Goal: Information Seeking & Learning: Learn about a topic

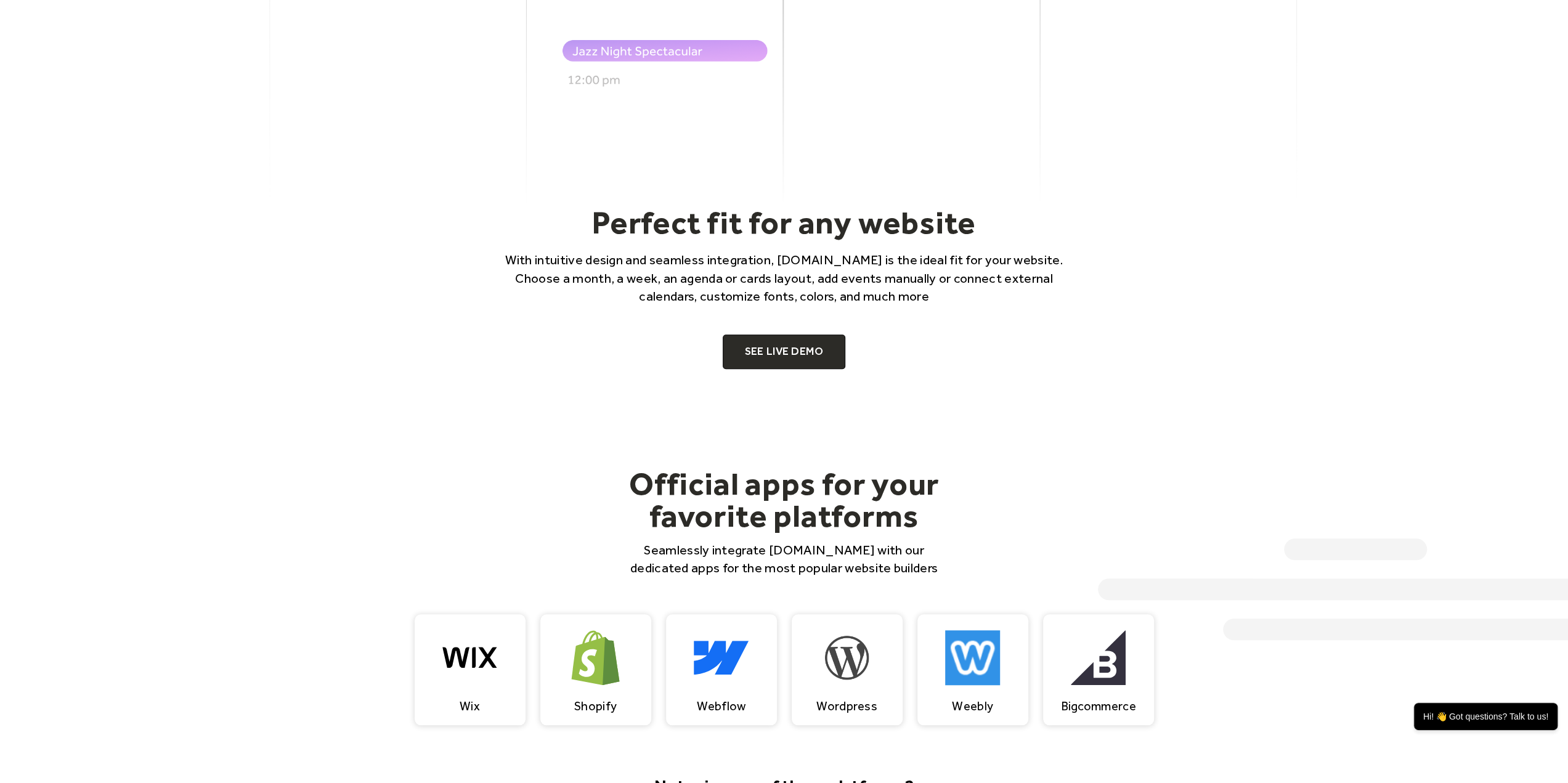
scroll to position [801, 0]
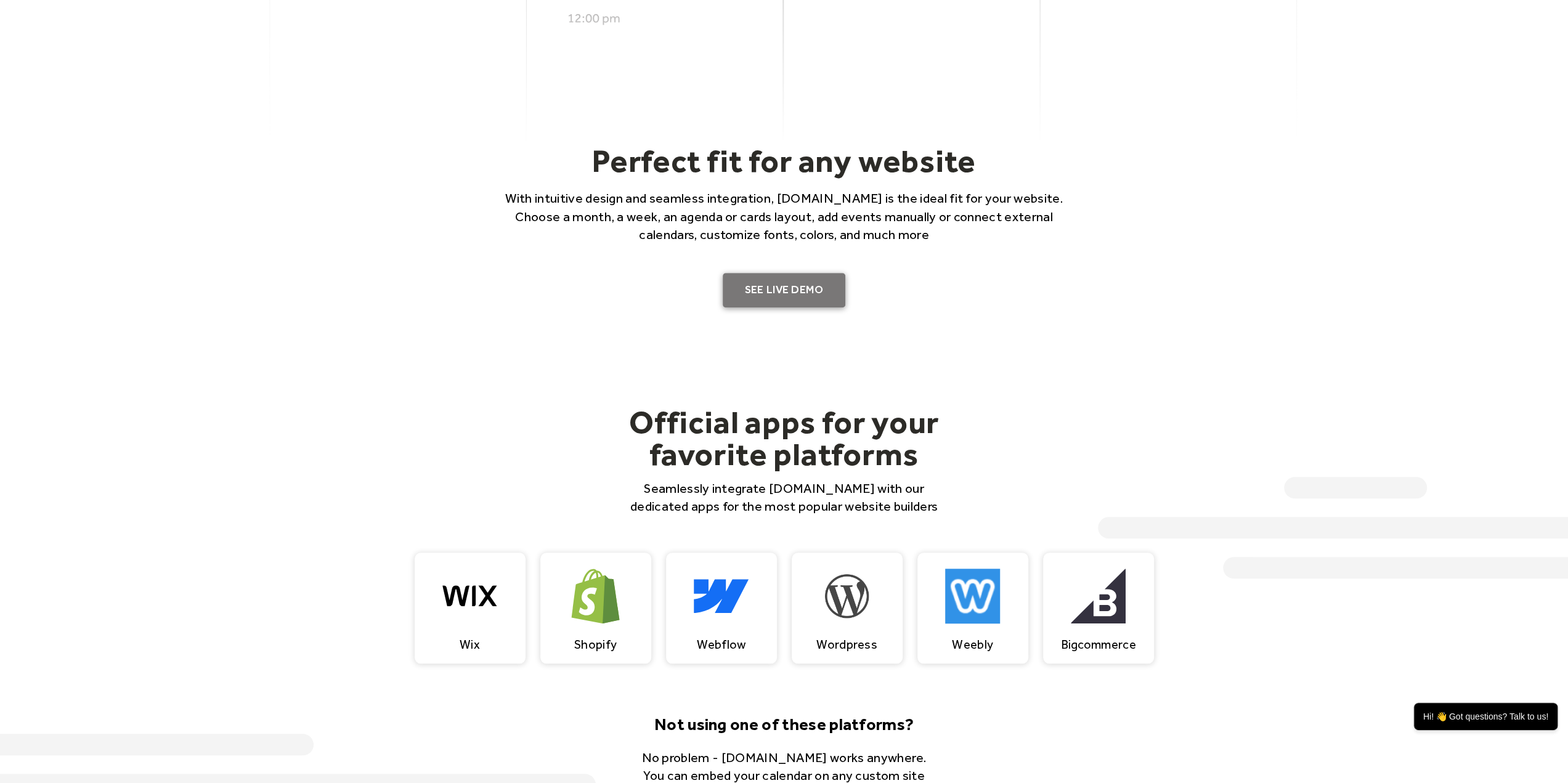
click at [796, 296] on link "SEE LIVE DEMO" at bounding box center [784, 290] width 123 height 35
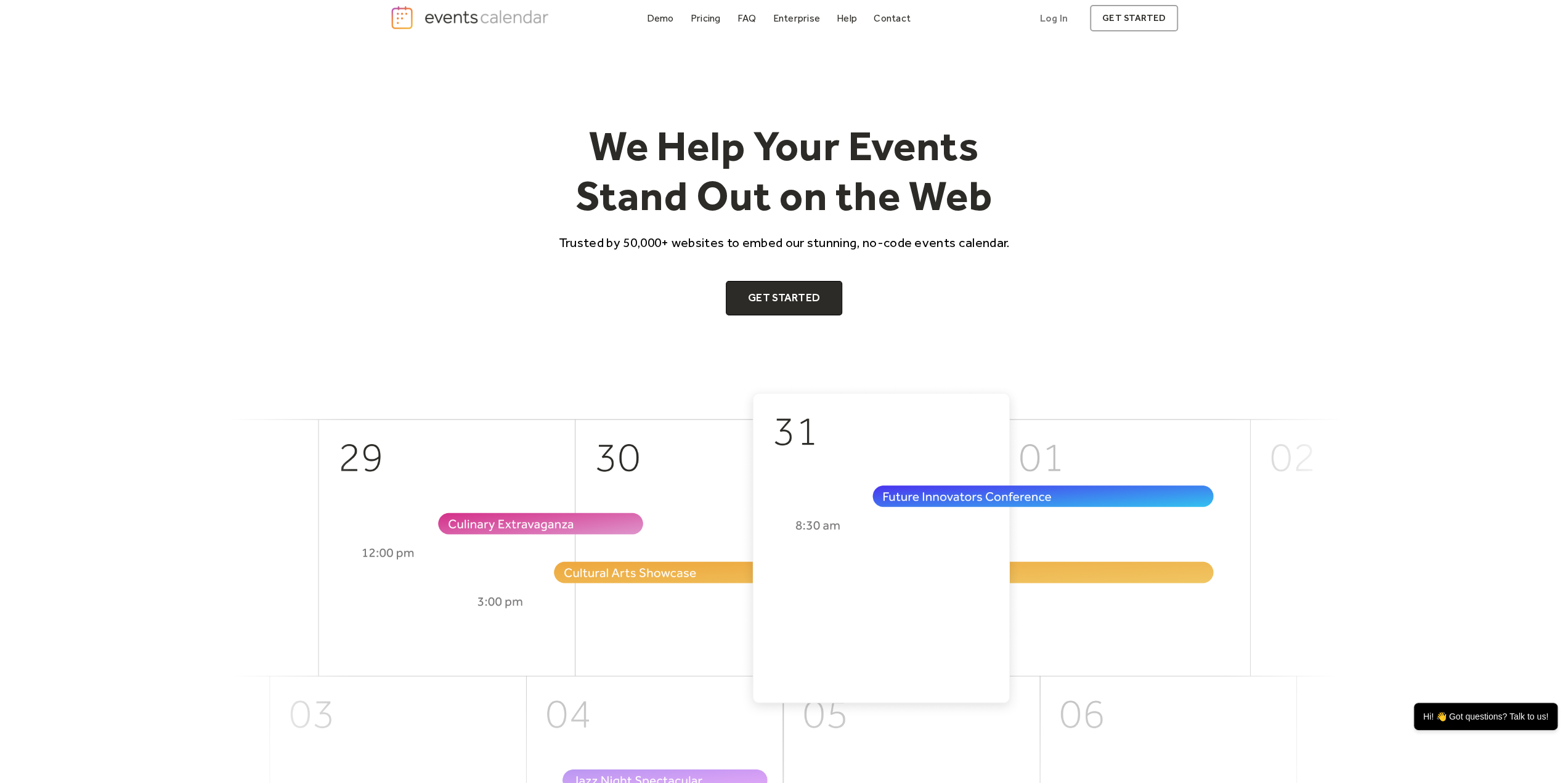
scroll to position [0, 0]
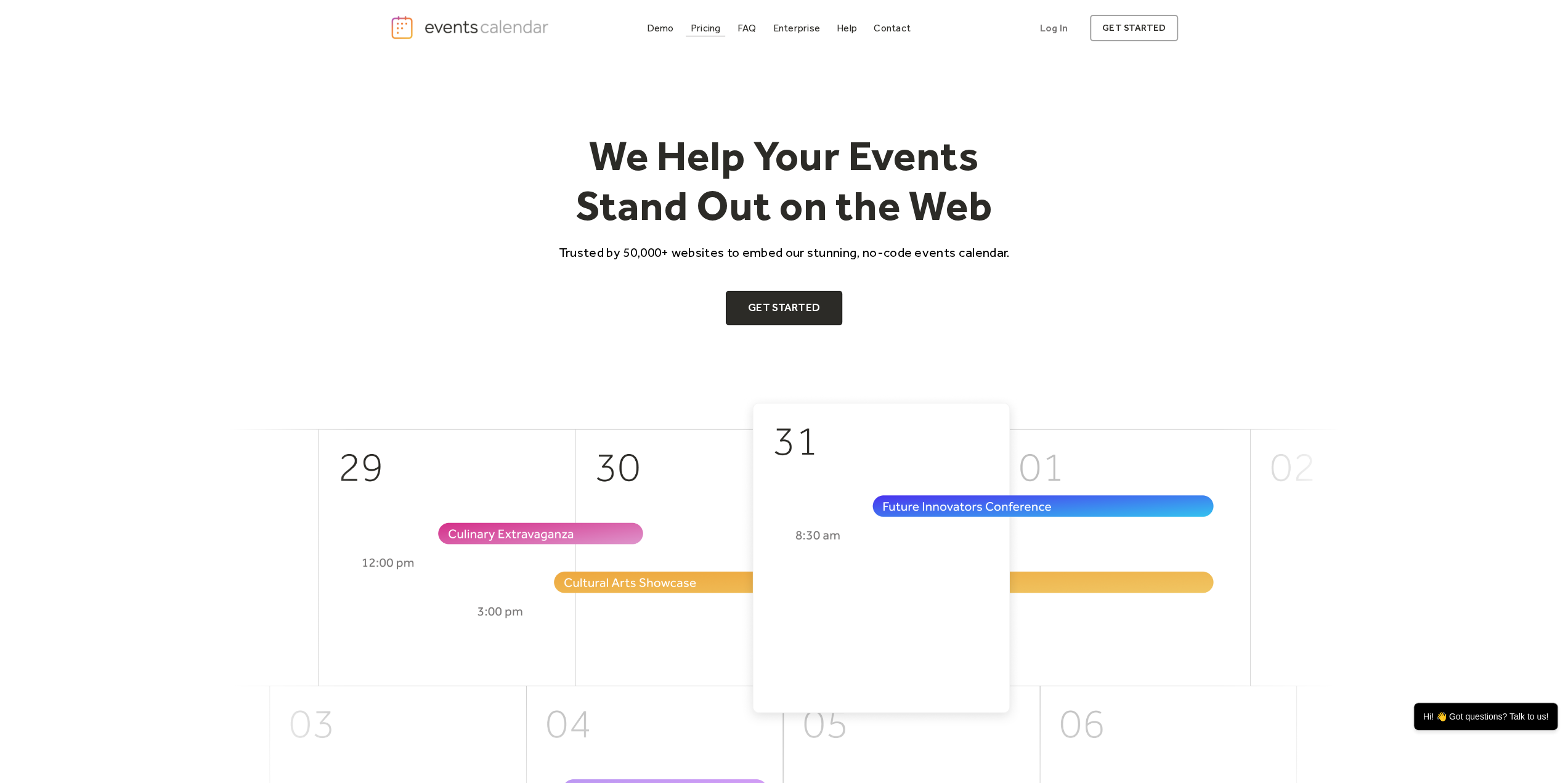
click at [697, 31] on div "Pricing" at bounding box center [705, 28] width 30 height 7
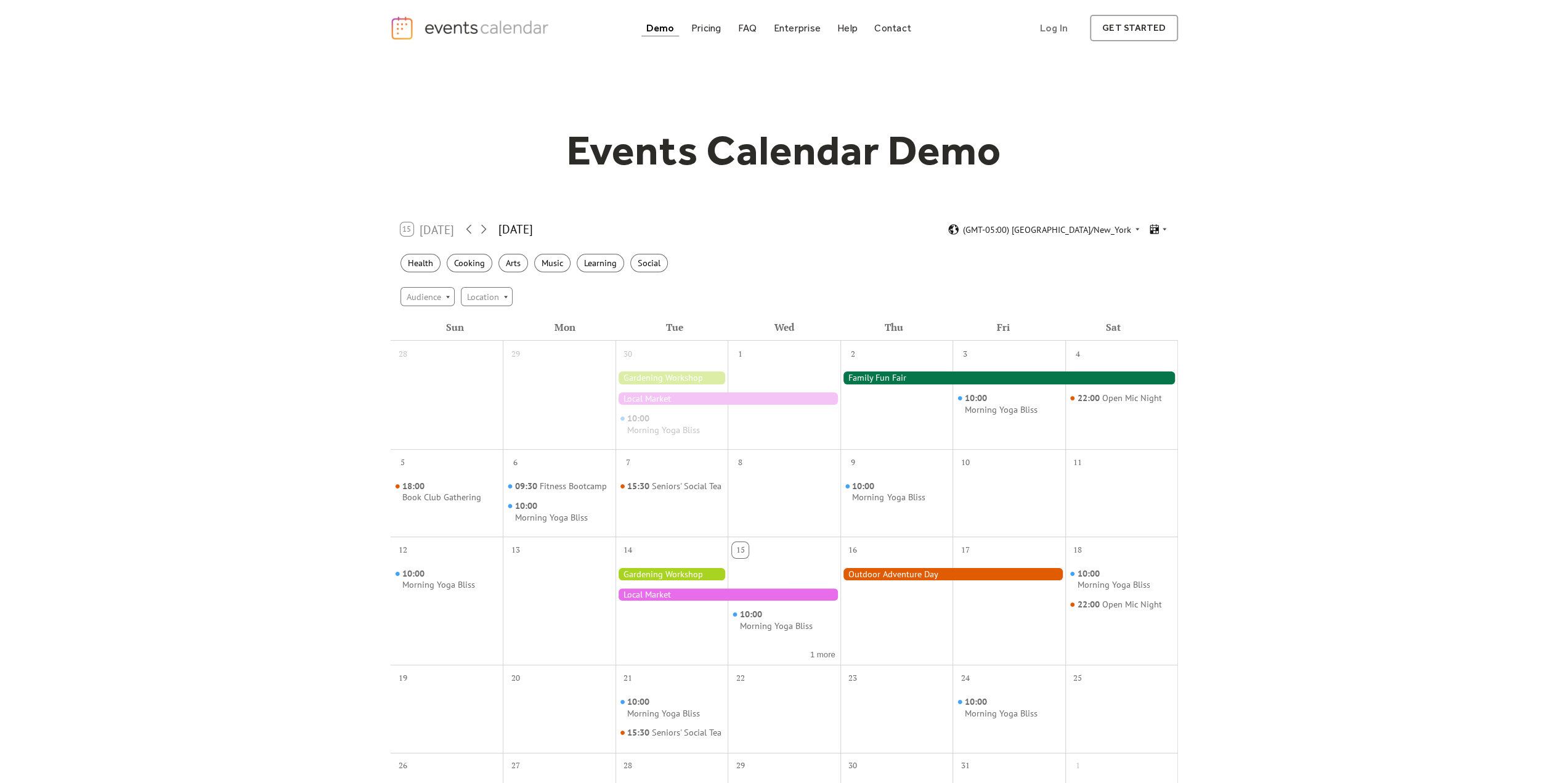
click at [1167, 221] on div "15 Today October 2025 (GMT-05:00) America/New_York" at bounding box center [784, 229] width 788 height 33
click at [1163, 229] on icon at bounding box center [1165, 230] width 4 height 3
click at [1153, 262] on div "Cards" at bounding box center [1137, 264] width 63 height 19
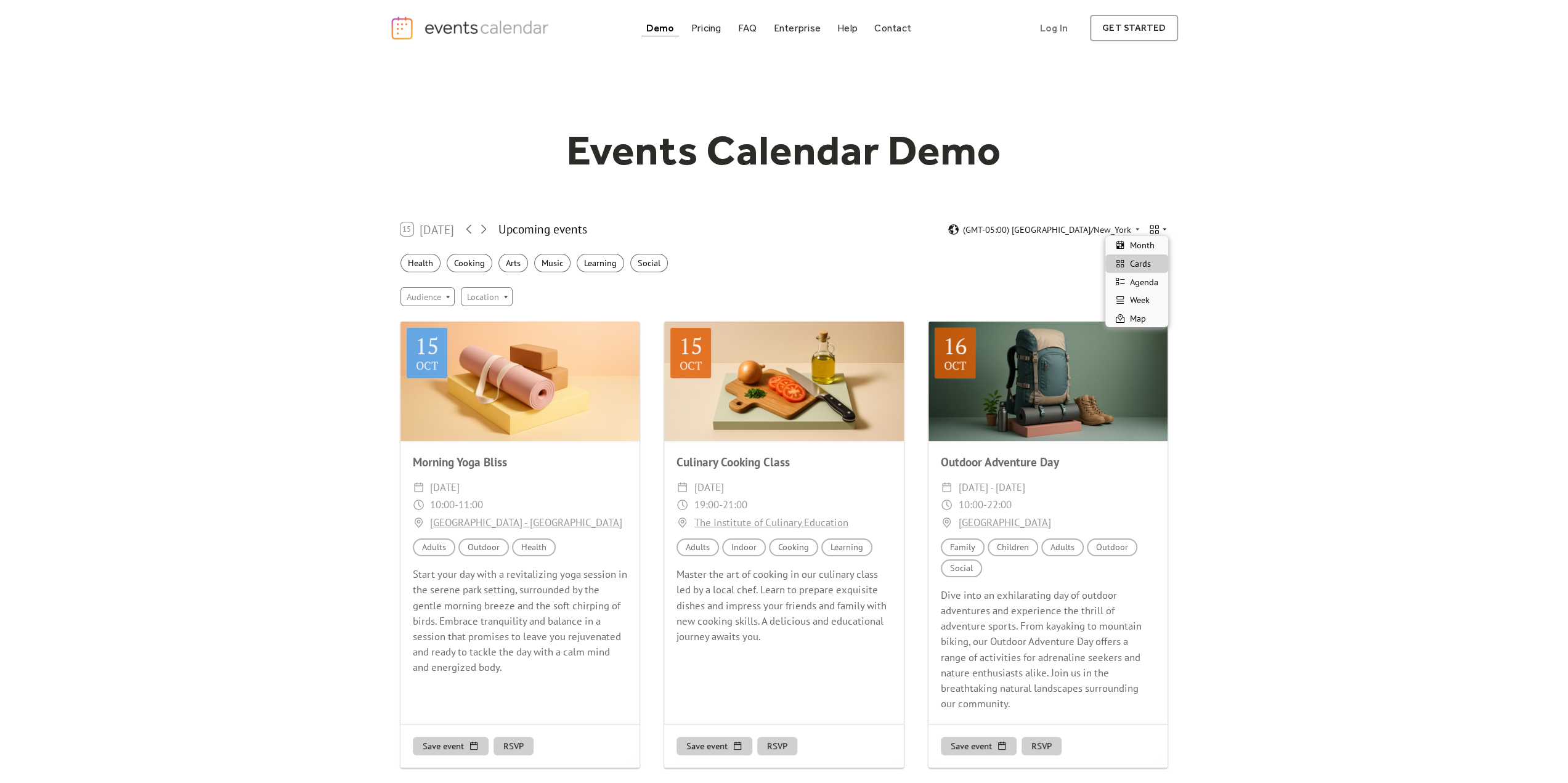
click at [1163, 230] on icon at bounding box center [1164, 229] width 7 height 7
click at [1149, 279] on span "Agenda" at bounding box center [1144, 282] width 29 height 13
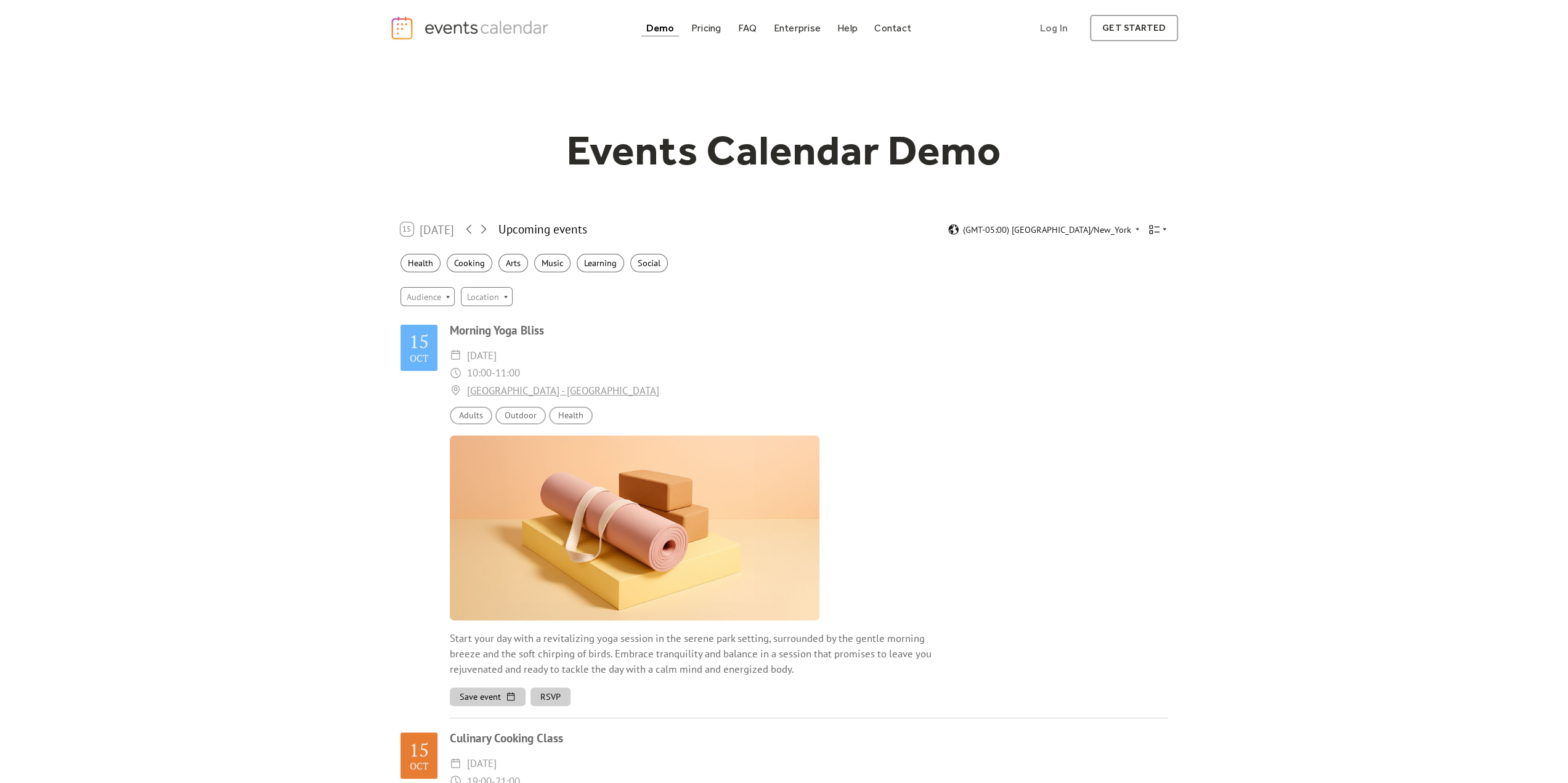
click at [1159, 228] on icon at bounding box center [1155, 229] width 12 height 12
click at [1153, 298] on div "Week" at bounding box center [1137, 300] width 63 height 19
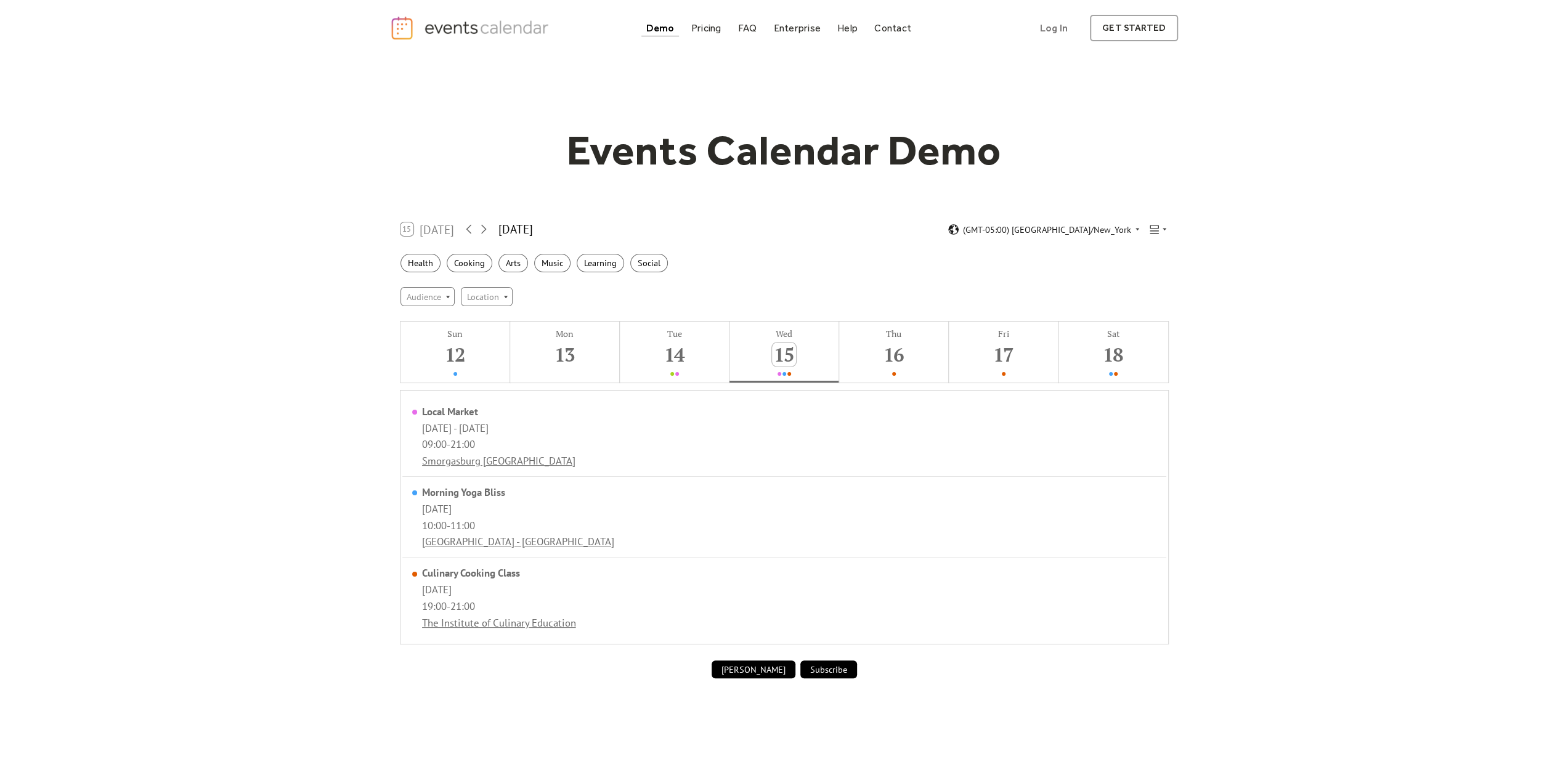
click at [1171, 228] on div "15 Today October 2025 (GMT-05:00) America/New_York" at bounding box center [784, 229] width 788 height 33
click at [1163, 227] on icon at bounding box center [1164, 229] width 7 height 7
click at [1157, 267] on div "Cards" at bounding box center [1137, 264] width 63 height 19
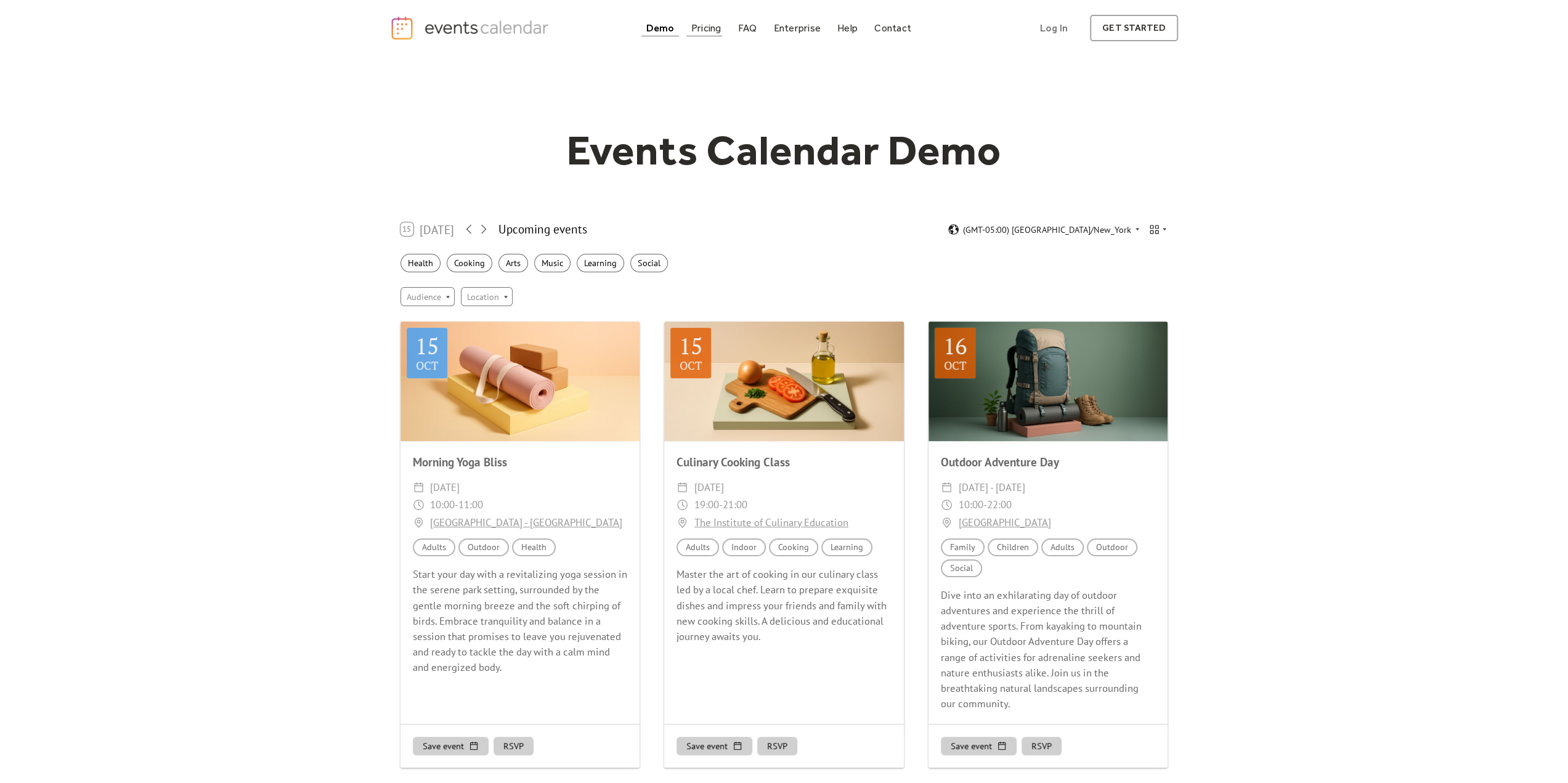
click at [713, 29] on div "Pricing" at bounding box center [706, 28] width 30 height 7
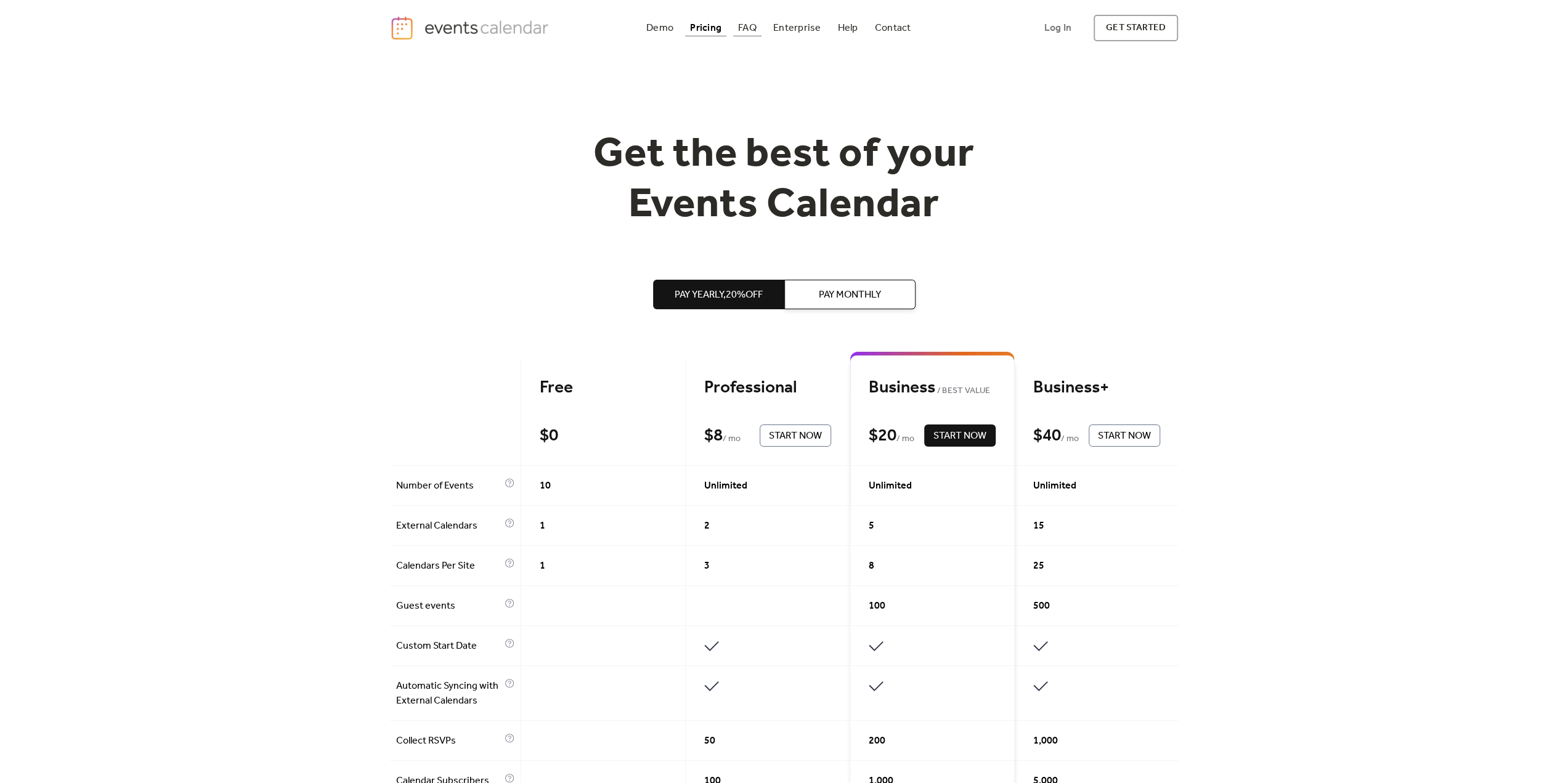
click at [752, 25] on div "FAQ" at bounding box center [747, 28] width 19 height 7
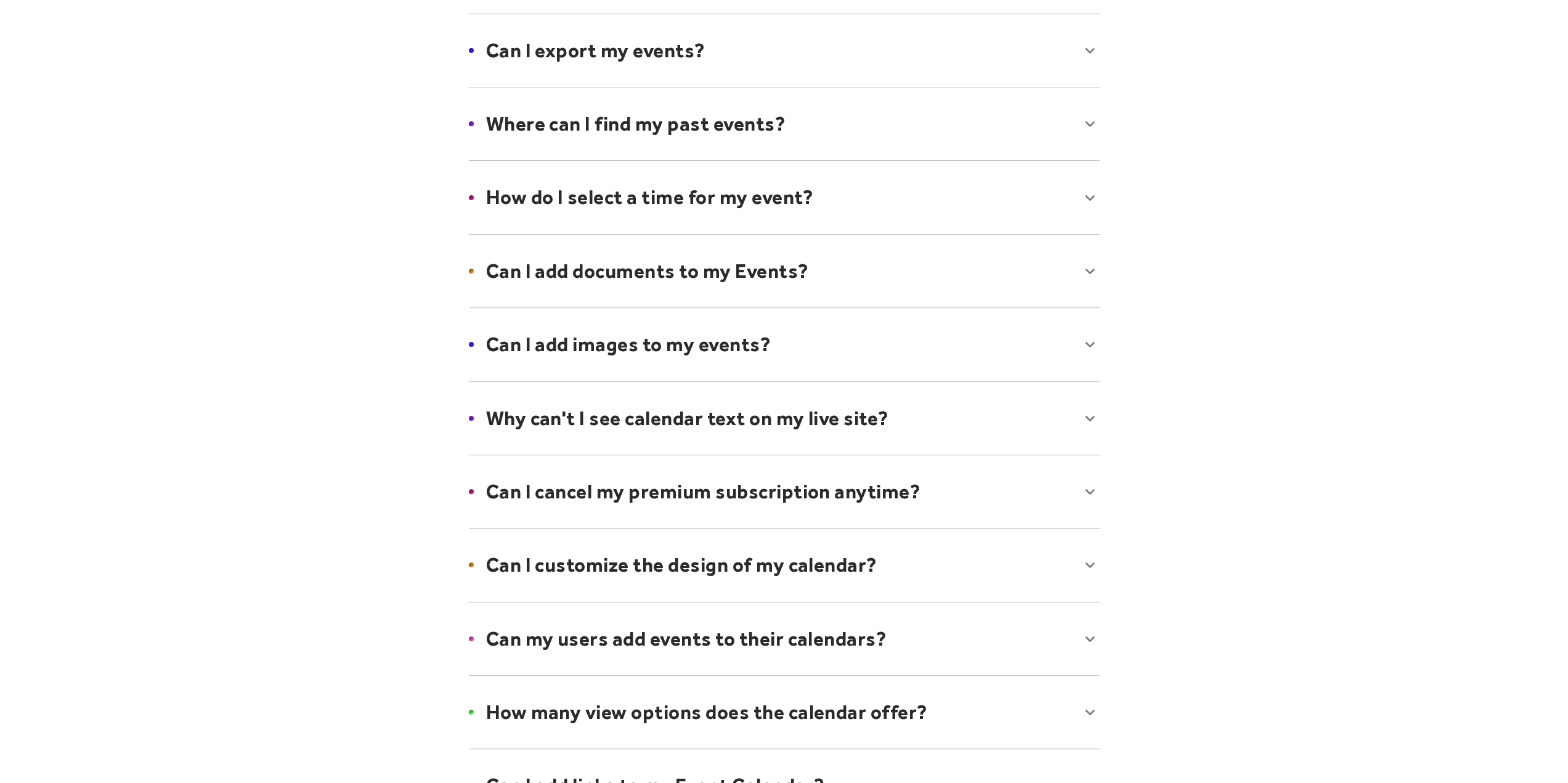
scroll to position [370, 0]
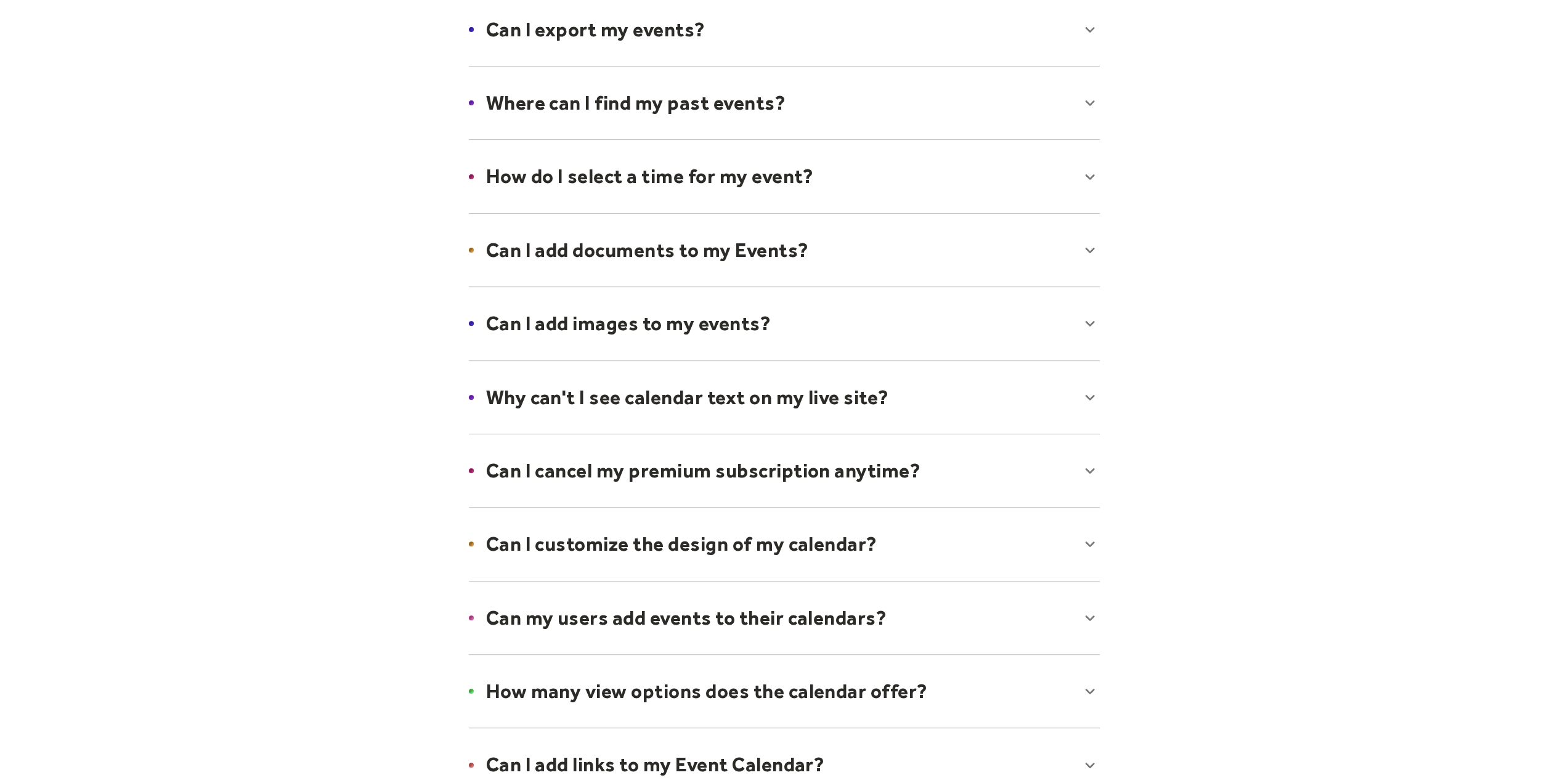
click at [767, 229] on div at bounding box center [784, 250] width 655 height 75
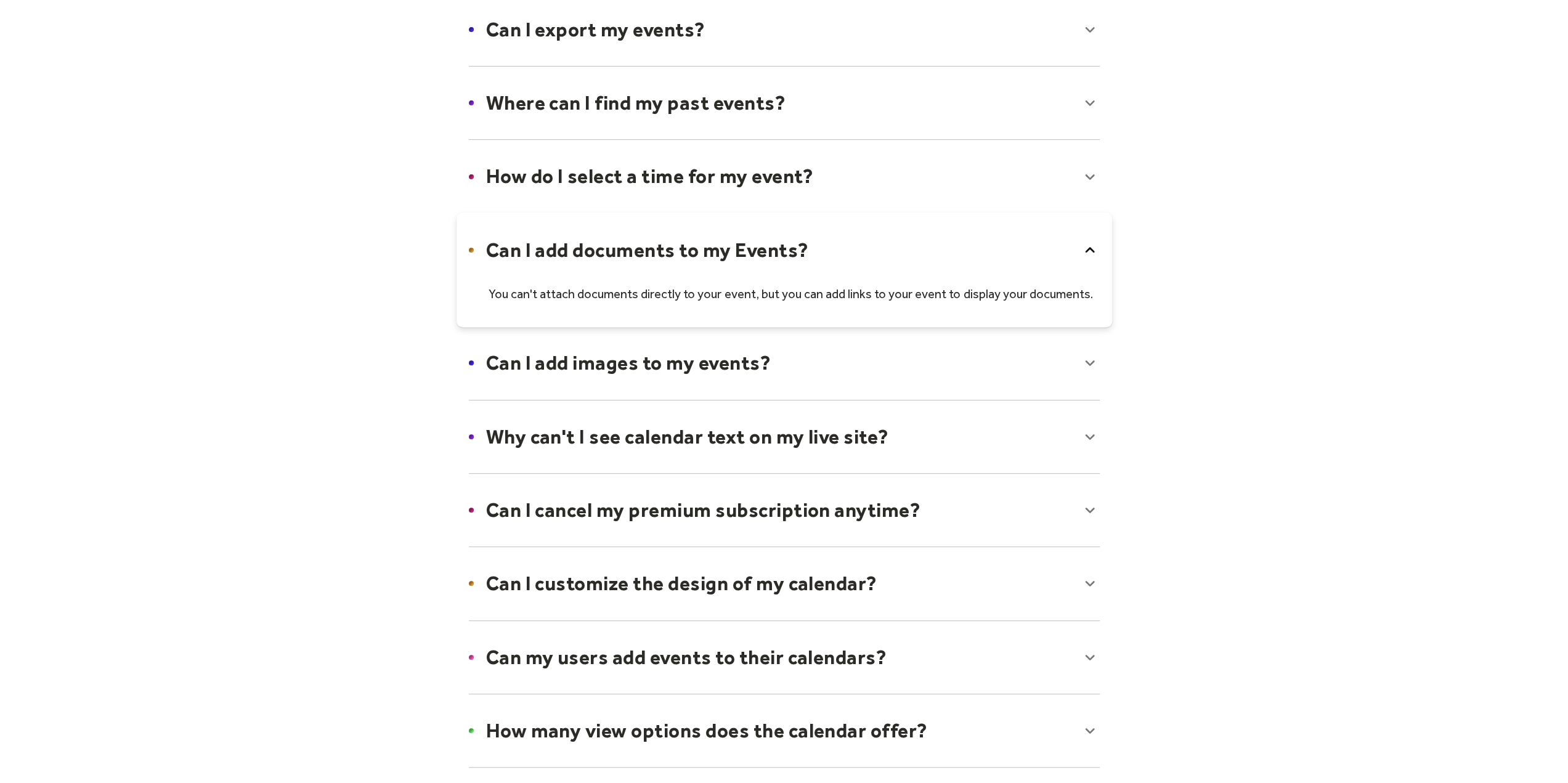
click at [760, 244] on div at bounding box center [784, 270] width 655 height 114
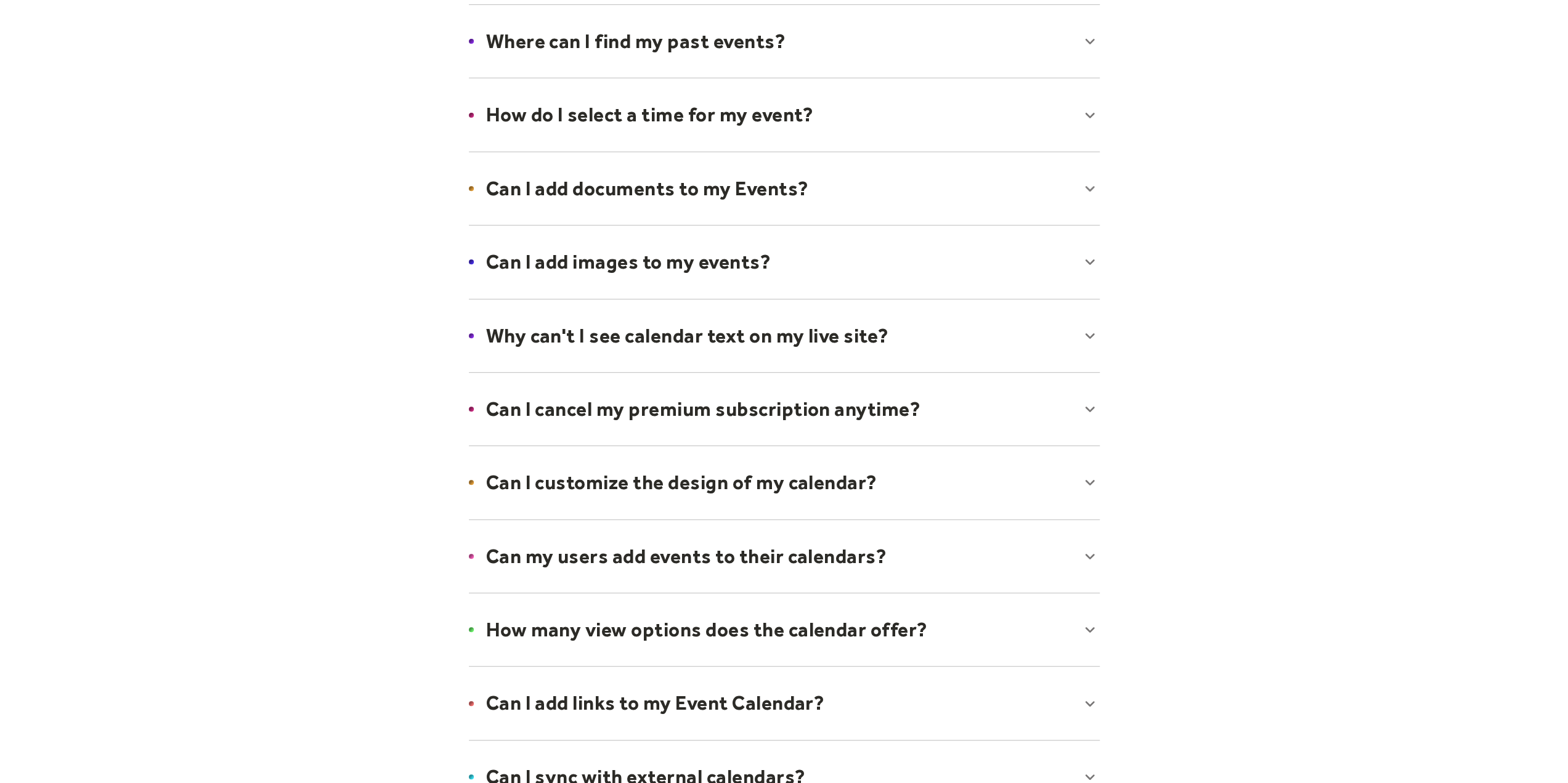
scroll to position [493, 0]
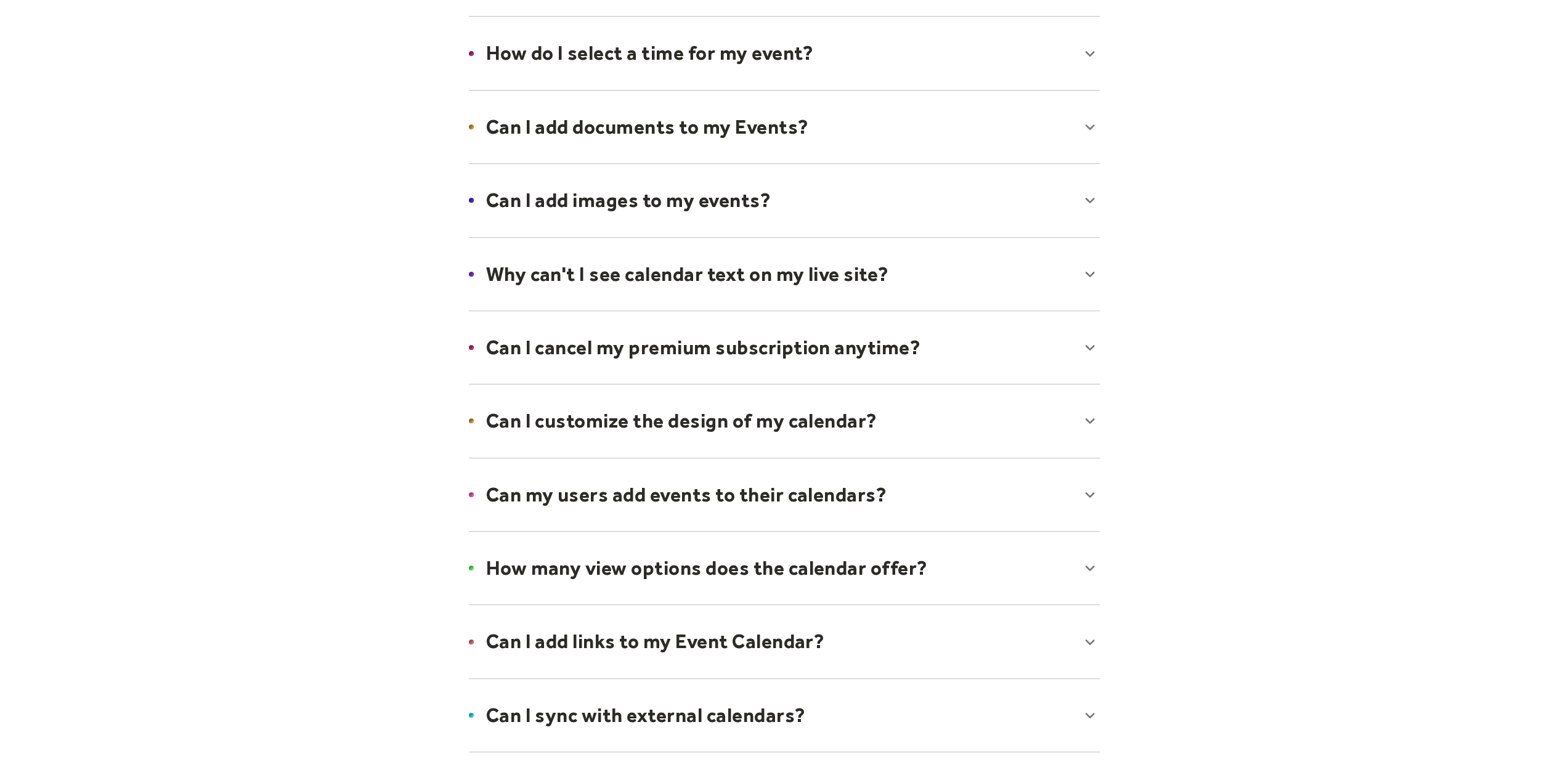
click at [753, 188] on div at bounding box center [784, 200] width 655 height 75
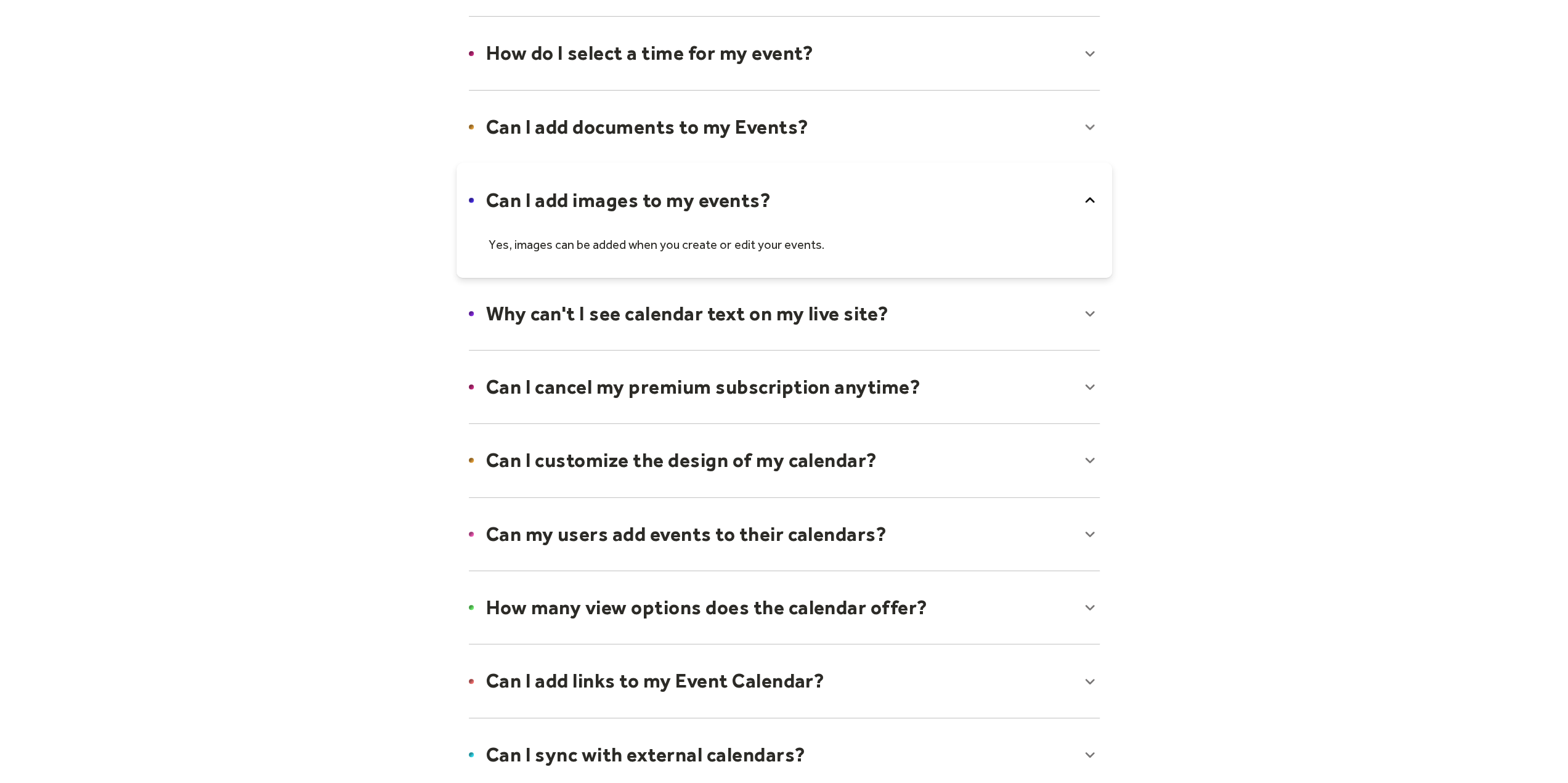
click at [753, 188] on div at bounding box center [784, 220] width 655 height 114
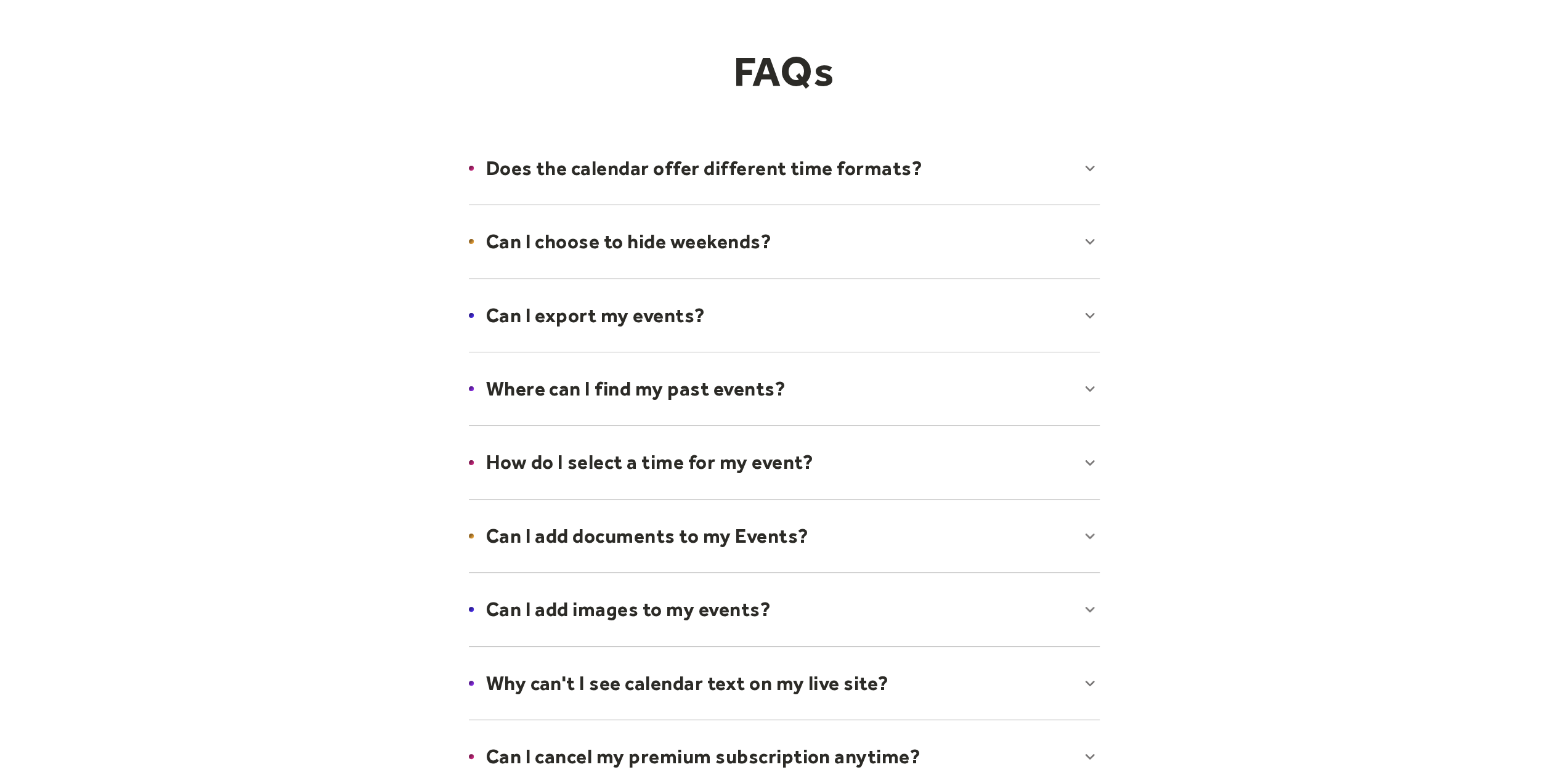
scroll to position [62, 0]
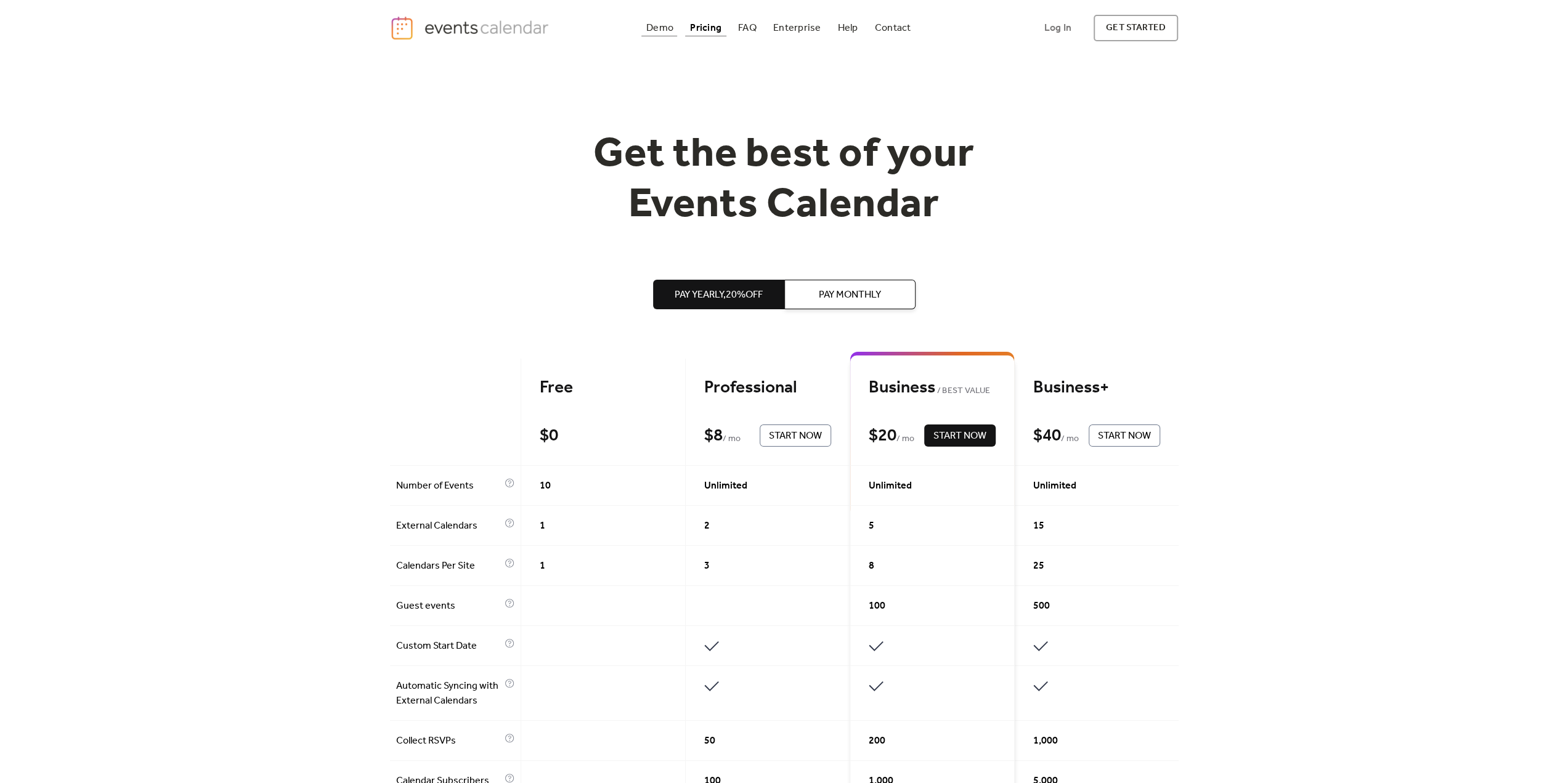
click at [676, 24] on link "Demo" at bounding box center [660, 28] width 37 height 17
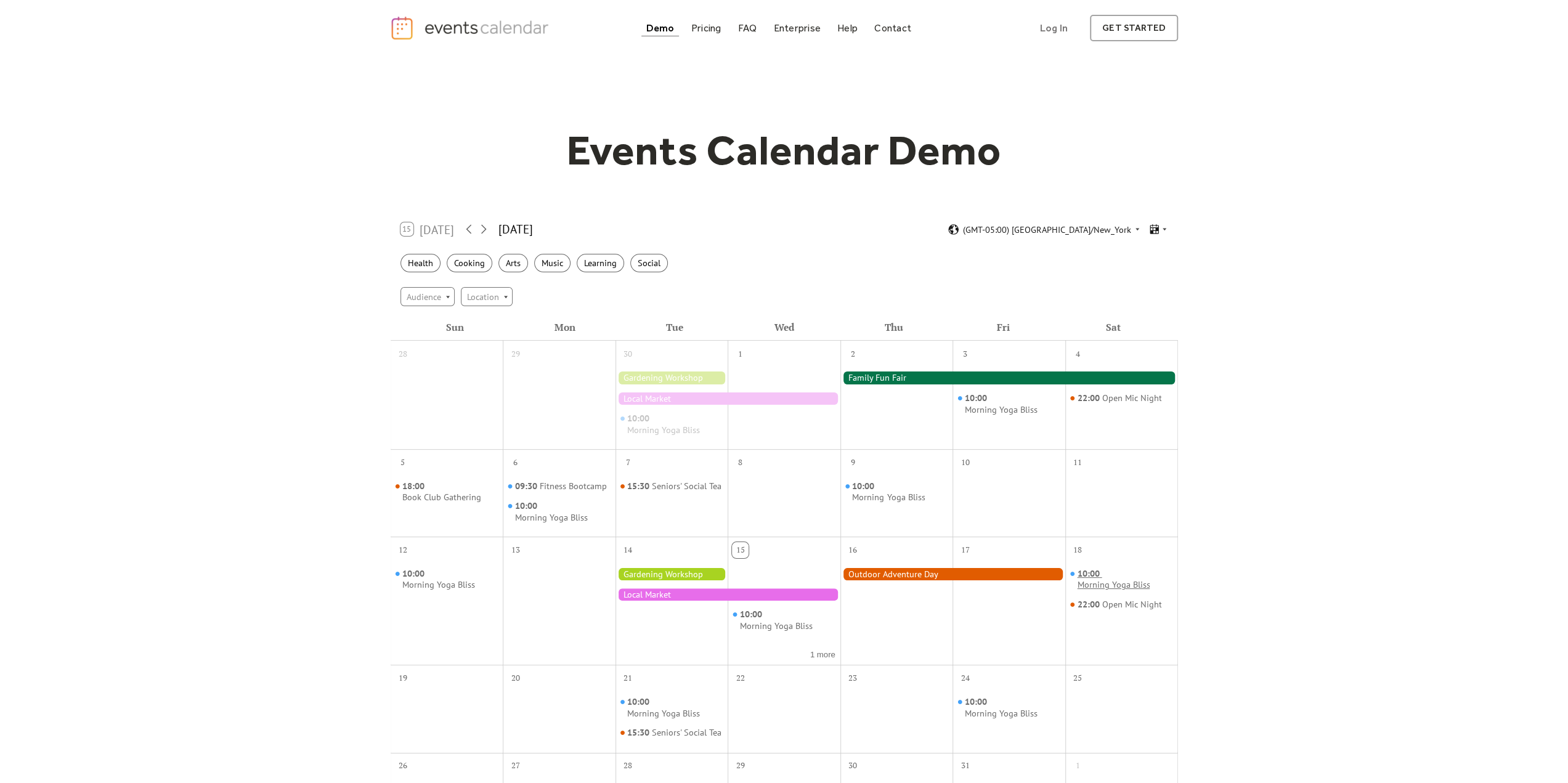
click at [1083, 575] on span "10:00" at bounding box center [1089, 574] width 25 height 12
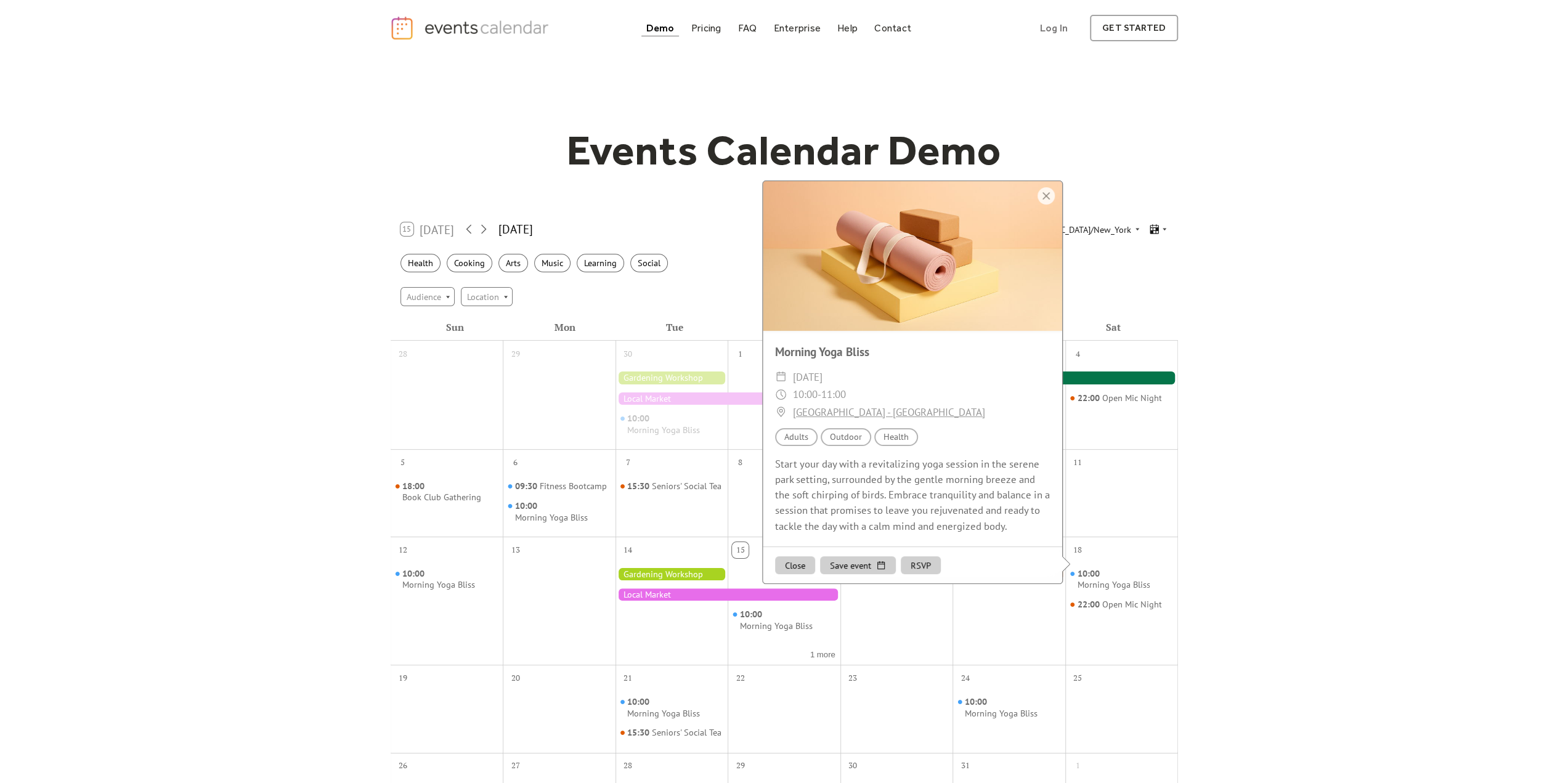
click at [1328, 523] on div "Events Calendar Demo Loading the Events Calendar..." at bounding box center [784, 548] width 1568 height 984
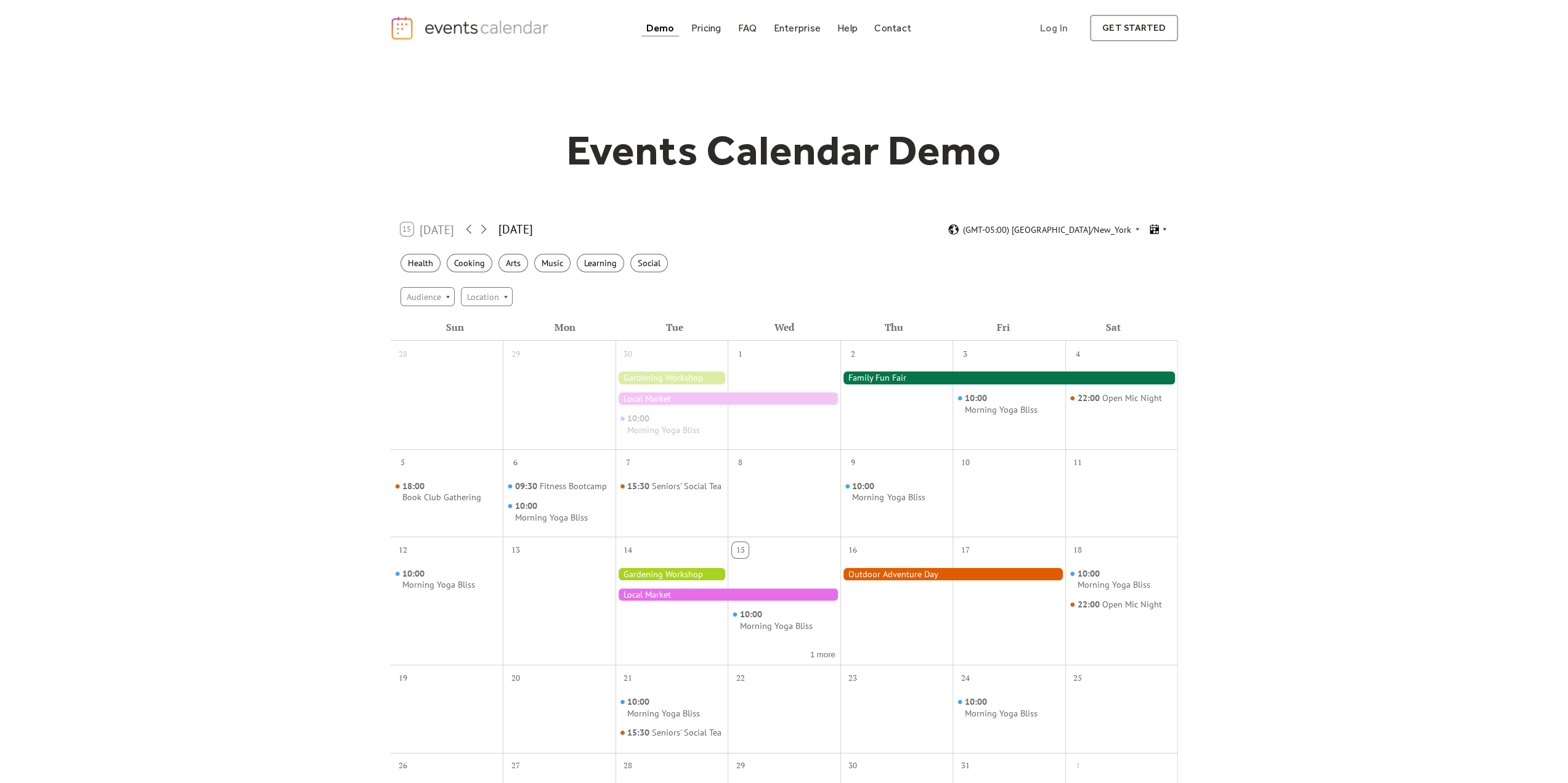
click at [1163, 233] on div at bounding box center [1158, 229] width 19 height 12
click at [1140, 265] on span "Cards" at bounding box center [1141, 264] width 21 height 13
